Goal: Transaction & Acquisition: Purchase product/service

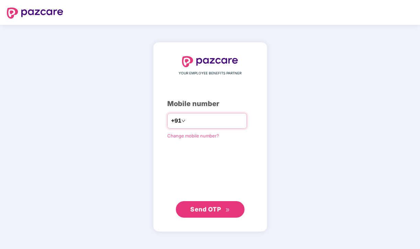
click at [199, 120] on input "number" at bounding box center [215, 120] width 56 height 11
drag, startPoint x: 183, startPoint y: 121, endPoint x: 186, endPoint y: 125, distance: 4.7
click at [187, 121] on input "**********" at bounding box center [215, 120] width 56 height 11
type input "**********"
click at [216, 210] on span "Send OTP" at bounding box center [205, 208] width 31 height 7
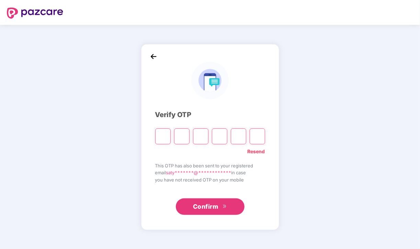
click at [163, 135] on input "Please enter verification code. Digit 1" at bounding box center [162, 136] width 15 height 16
type input "*"
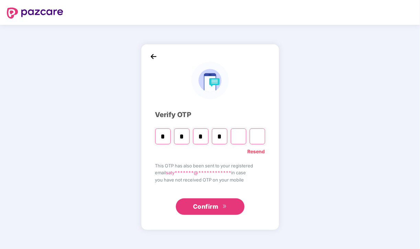
type input "*"
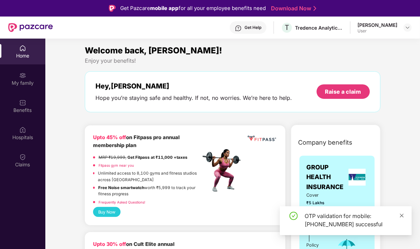
click at [403, 215] on icon "close" at bounding box center [402, 215] width 5 height 5
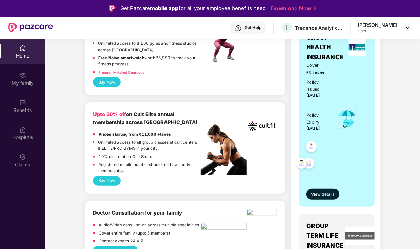
scroll to position [172, 0]
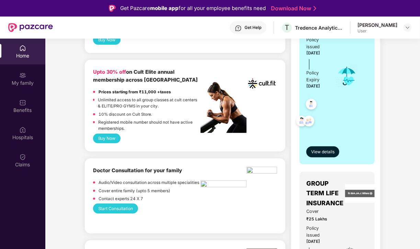
click at [112, 137] on button "Buy Now" at bounding box center [107, 138] width 28 height 10
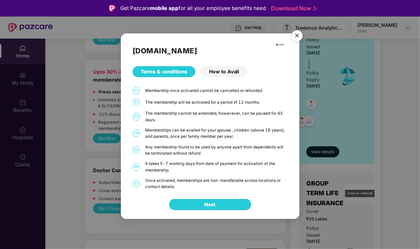
scroll to position [39, 0]
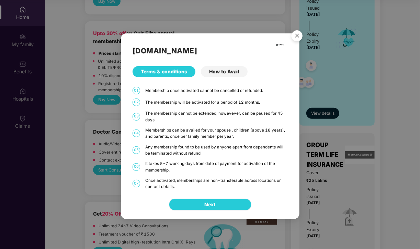
click at [207, 209] on button "Next" at bounding box center [210, 204] width 83 height 12
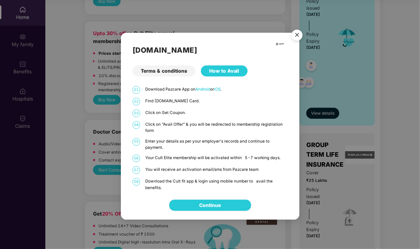
click at [204, 201] on link "Continue" at bounding box center [210, 205] width 22 height 8
click at [299, 39] on img "Close" at bounding box center [297, 35] width 19 height 19
